Goal: Task Accomplishment & Management: Complete application form

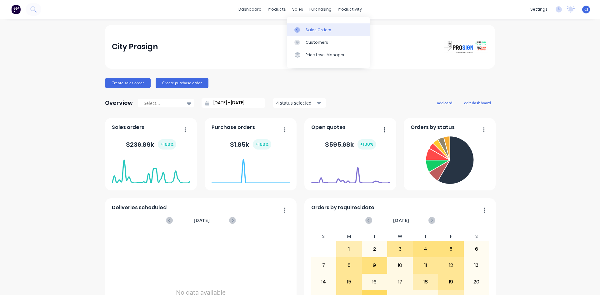
click at [299, 28] on icon at bounding box center [297, 30] width 6 height 6
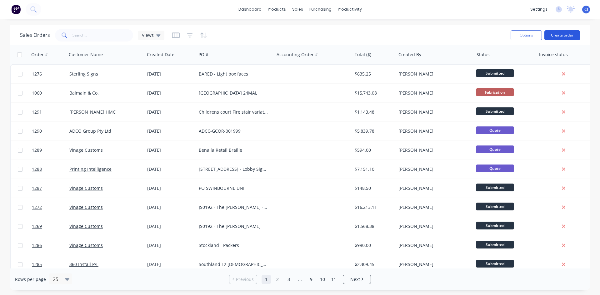
click at [566, 34] on button "Create order" at bounding box center [563, 35] width 36 height 10
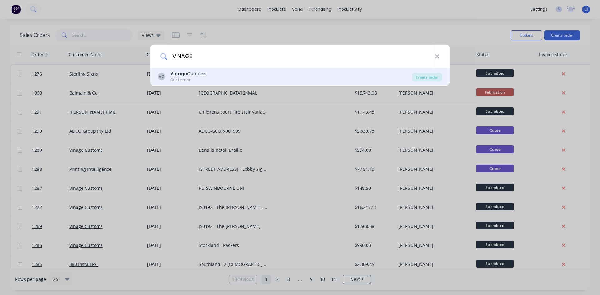
type input "VINAGE"
click at [189, 73] on div "Vinage Customs" at bounding box center [189, 74] width 38 height 7
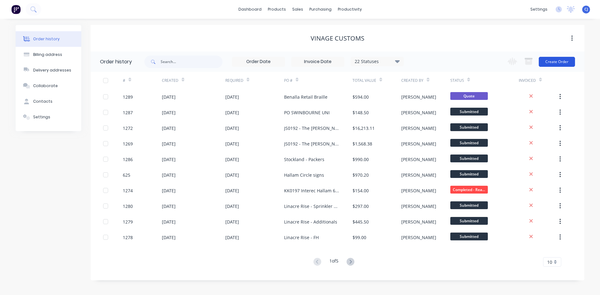
click at [555, 60] on button "Create Order" at bounding box center [557, 62] width 36 height 10
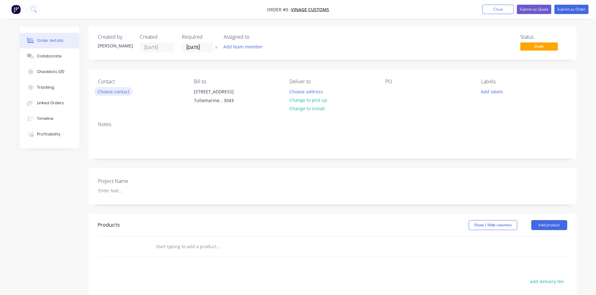
click at [113, 91] on button "Choose contact" at bounding box center [113, 91] width 38 height 8
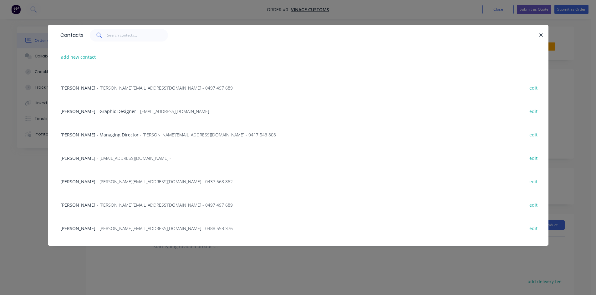
scroll to position [94, 0]
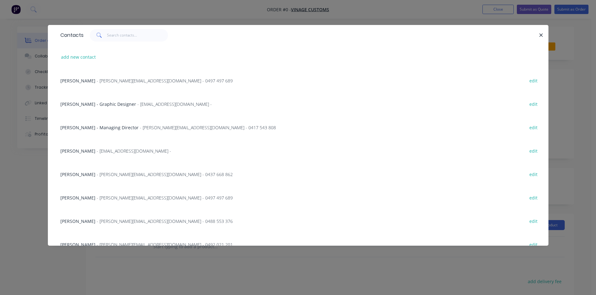
click at [92, 146] on div "[PERSON_NAME] - [EMAIL_ADDRESS][DOMAIN_NAME] - edit" at bounding box center [297, 150] width 481 height 23
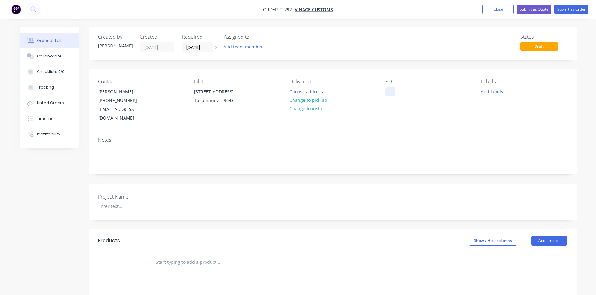
click at [390, 91] on div at bounding box center [390, 91] width 10 height 9
paste div
click at [196, 47] on input "[DATE]" at bounding box center [197, 47] width 31 height 9
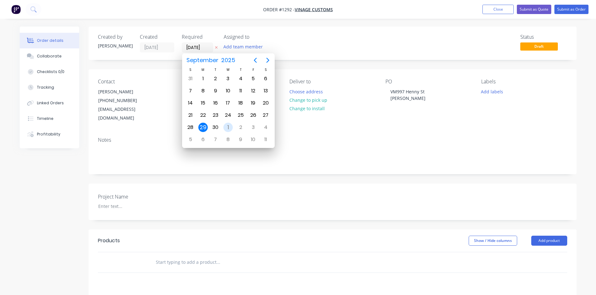
click at [227, 127] on div "1" at bounding box center [227, 127] width 9 height 9
type input "[DATE]"
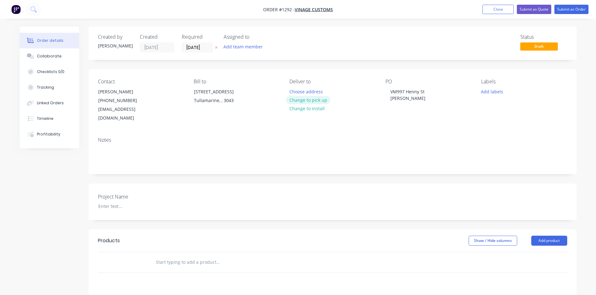
click at [307, 97] on button "Change to pick up" at bounding box center [308, 100] width 44 height 8
click at [173, 256] on input "text" at bounding box center [217, 262] width 125 height 13
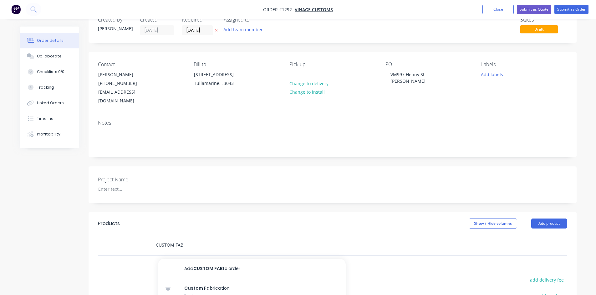
scroll to position [31, 0]
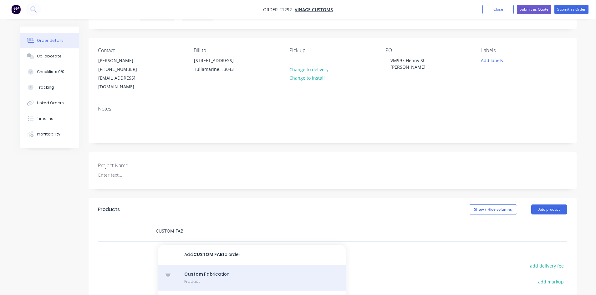
type input "CUSTOM FAB"
click at [205, 265] on div "Custom Fab rication Product" at bounding box center [252, 278] width 188 height 26
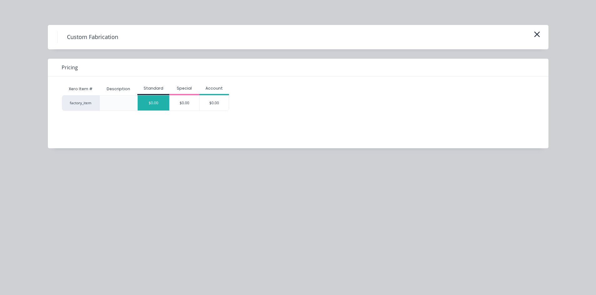
click at [161, 106] on div "$0.00" at bounding box center [154, 103] width 32 height 15
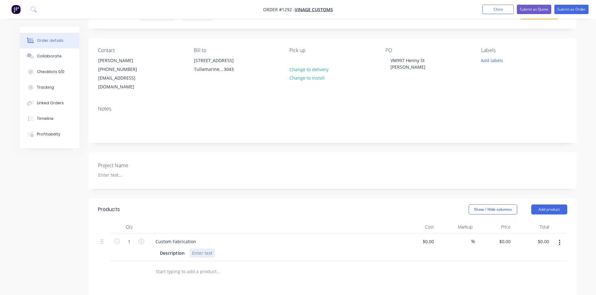
click at [197, 249] on div at bounding box center [201, 253] width 25 height 9
paste div
click at [158, 237] on div "Custom Fabrication" at bounding box center [175, 241] width 51 height 9
drag, startPoint x: 152, startPoint y: 231, endPoint x: 219, endPoint y: 239, distance: 67.4
click at [219, 239] on div "Custom Fabrication Description Media: 3mm Aluminium Finish: 2PAC Painted Matte …" at bounding box center [273, 248] width 250 height 28
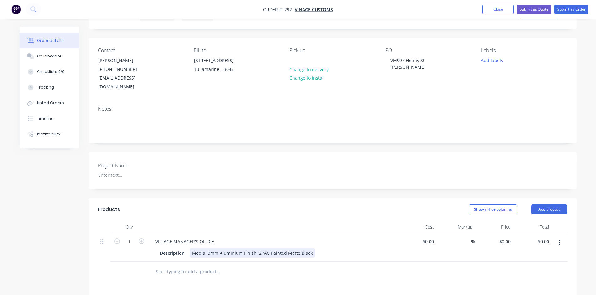
click at [228, 249] on div "Media: 3mm Aluminium Finish: 2PAC Painted Matte Black" at bounding box center [251, 253] width 125 height 9
click at [193, 249] on div "Media: 3mm Aluminium Finish: 2PAC Painted Matte Black" at bounding box center [251, 253] width 125 height 9
click at [256, 237] on div "VILLAGE MANAGER'S OFFICE" at bounding box center [272, 241] width 245 height 9
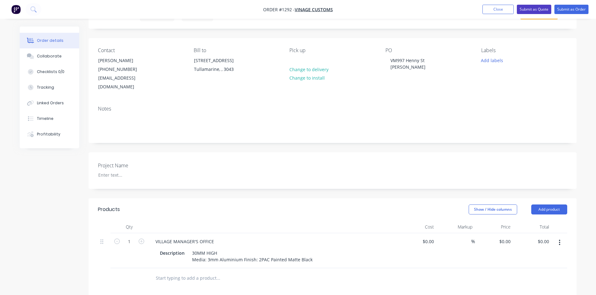
click at [541, 11] on button "Submit as Quote" at bounding box center [533, 9] width 34 height 9
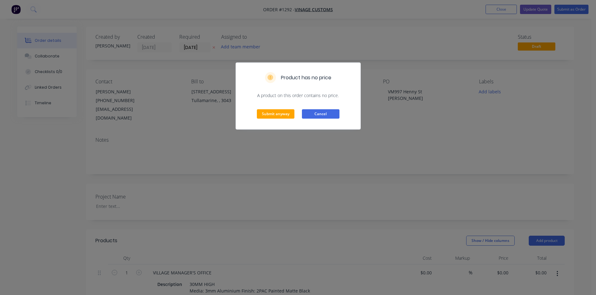
click at [312, 117] on button "Cancel" at bounding box center [321, 113] width 38 height 9
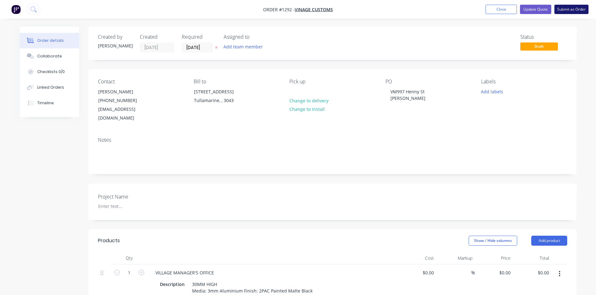
click at [587, 12] on button "Submit as Order" at bounding box center [571, 9] width 34 height 9
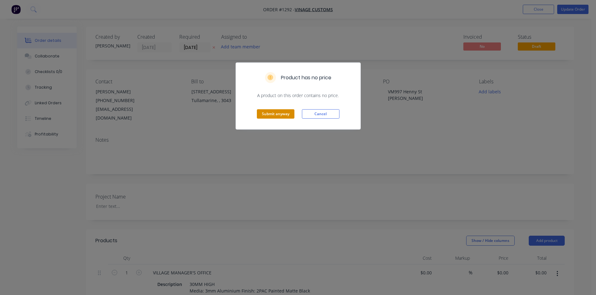
click at [279, 115] on button "Submit anyway" at bounding box center [276, 113] width 38 height 9
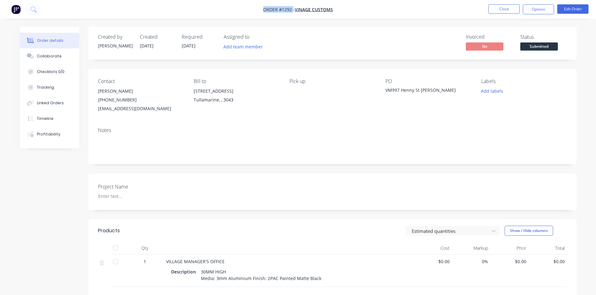
drag, startPoint x: 264, startPoint y: 10, endPoint x: 292, endPoint y: 9, distance: 28.2
click at [292, 9] on span "Order #1292 -" at bounding box center [279, 10] width 32 height 6
copy span "Order #1292"
click at [39, 56] on div "Collaborate" at bounding box center [49, 56] width 25 height 6
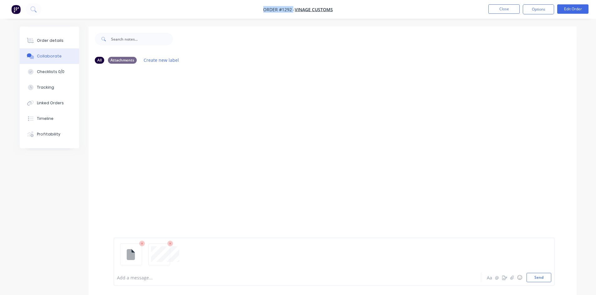
drag, startPoint x: 545, startPoint y: 279, endPoint x: 525, endPoint y: 273, distance: 21.4
click at [545, 278] on button "Send" at bounding box center [538, 277] width 25 height 9
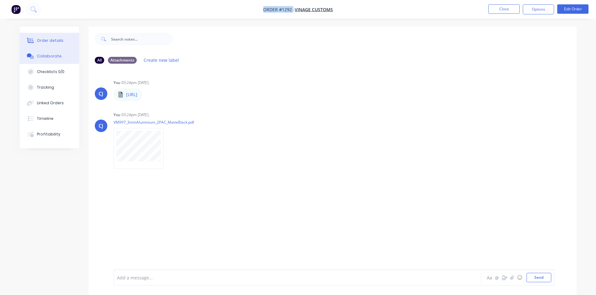
click at [53, 41] on div "Order details" at bounding box center [50, 41] width 27 height 6
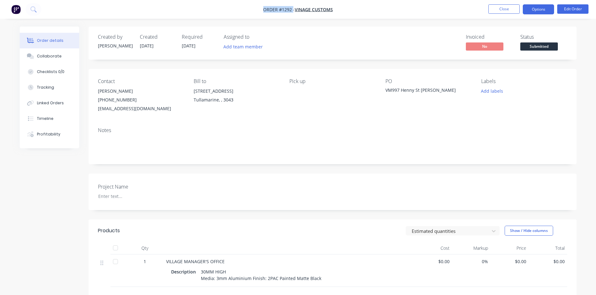
click at [531, 5] on button "Options" at bounding box center [537, 9] width 31 height 10
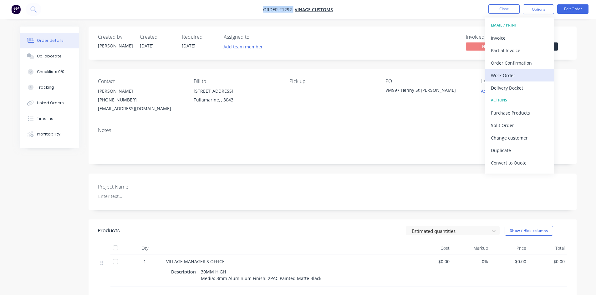
click at [505, 77] on div "Work Order" at bounding box center [519, 75] width 58 height 9
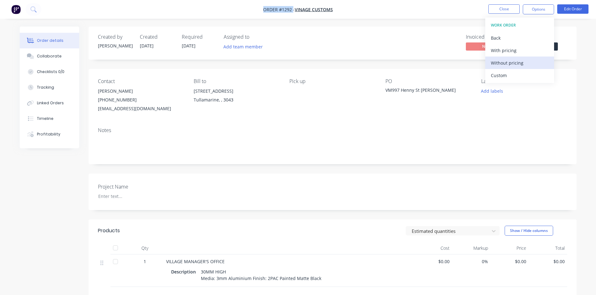
click at [508, 63] on div "Without pricing" at bounding box center [519, 62] width 58 height 9
